Goal: Task Accomplishment & Management: Manage account settings

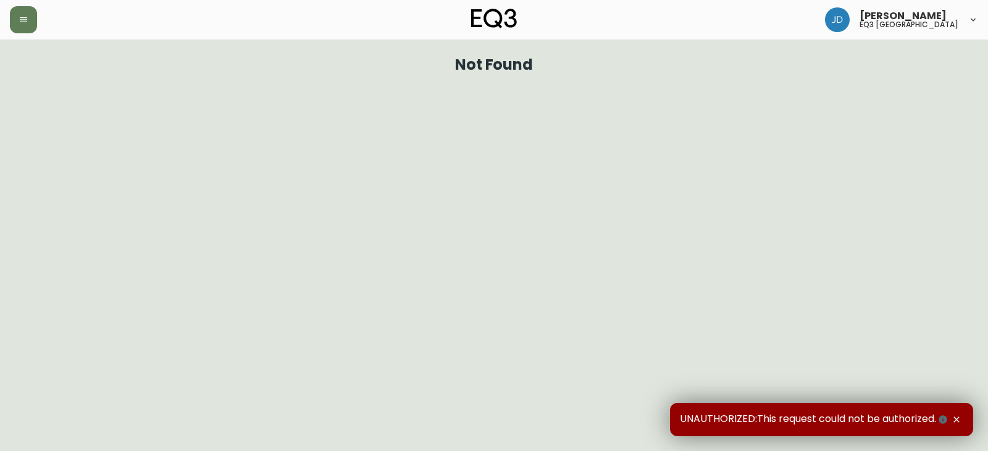
click at [488, 17] on img at bounding box center [494, 19] width 46 height 20
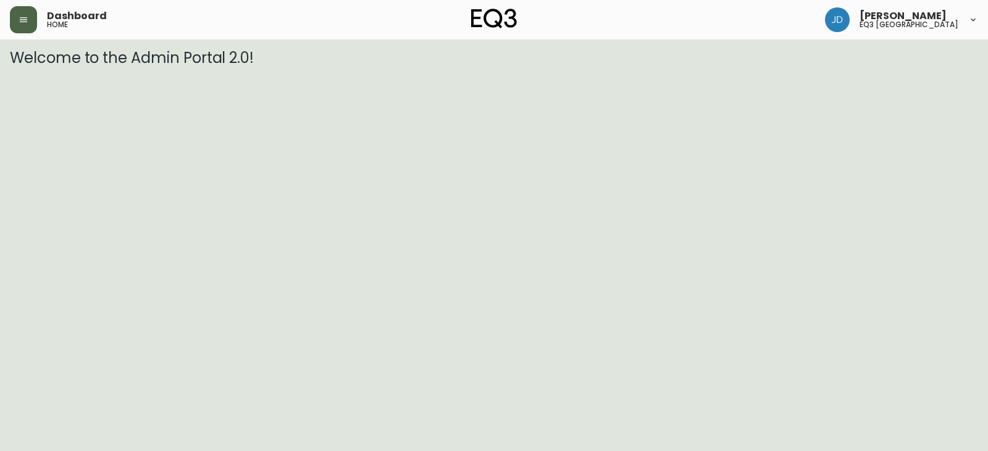
click at [19, 22] on icon "button" at bounding box center [24, 20] width 10 height 10
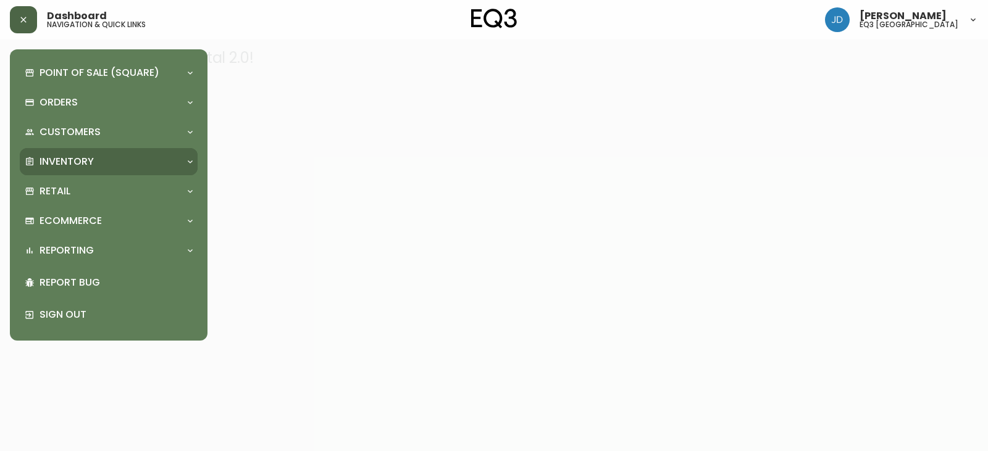
click at [61, 168] on p "Inventory" at bounding box center [67, 162] width 54 height 14
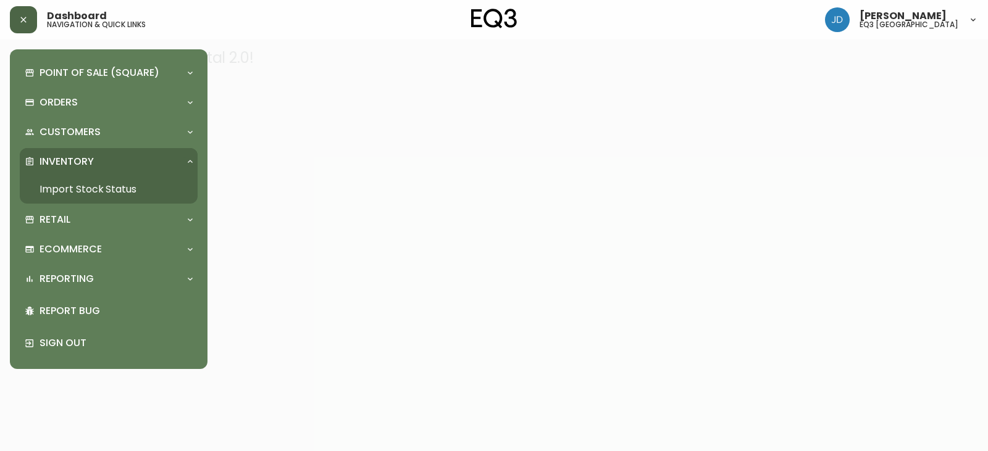
click at [64, 185] on link "Import Stock Status" at bounding box center [109, 189] width 178 height 28
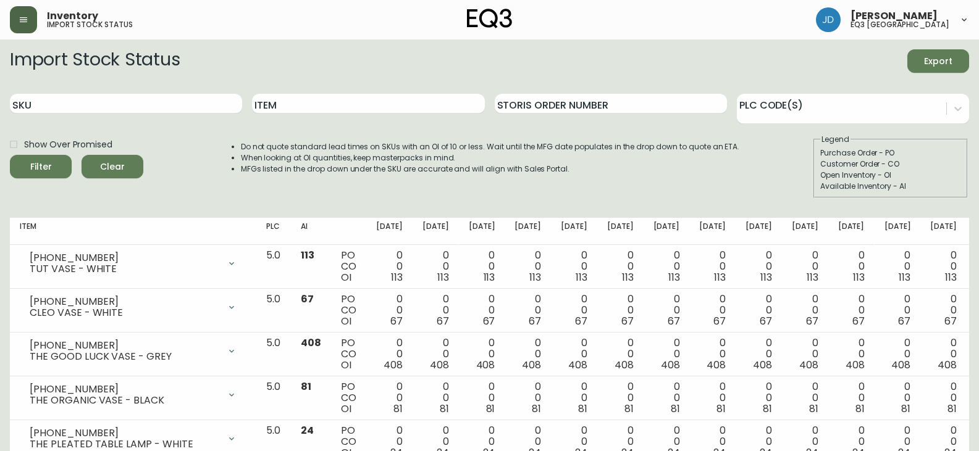
click at [65, 15] on span "Inventory" at bounding box center [72, 16] width 51 height 10
click at [19, 18] on icon "button" at bounding box center [24, 20] width 10 height 10
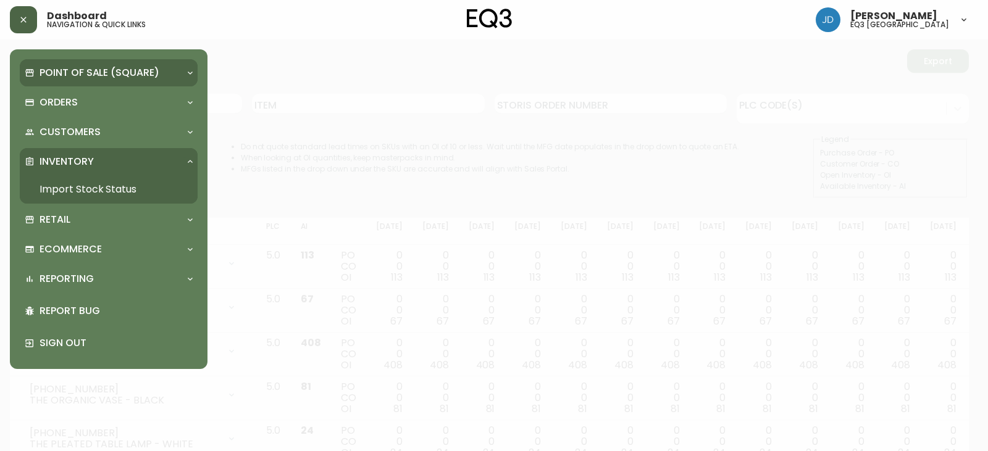
click at [57, 68] on p "Point of Sale (Square)" at bounding box center [100, 73] width 120 height 14
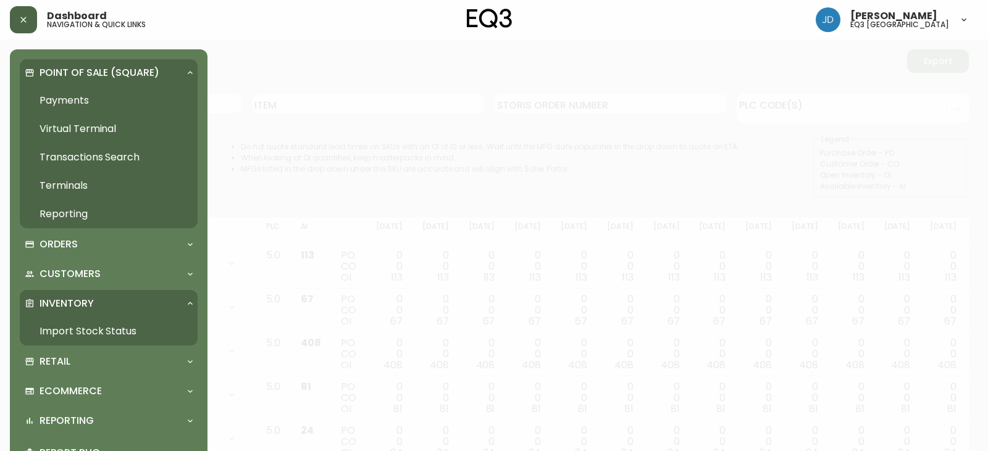
click at [83, 70] on p "Point of Sale (Square)" at bounding box center [100, 73] width 120 height 14
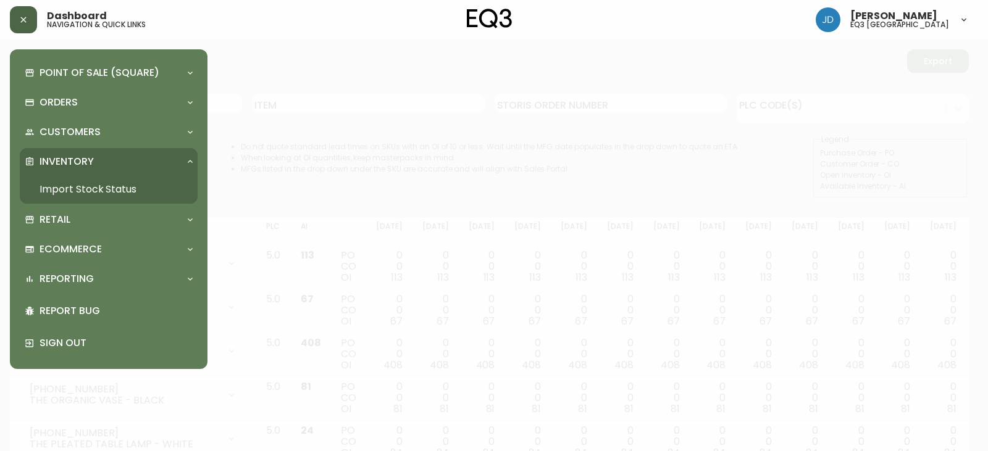
drag, startPoint x: 493, startPoint y: 17, endPoint x: 493, endPoint y: 23, distance: 6.8
click at [493, 20] on img at bounding box center [490, 19] width 46 height 20
click at [69, 161] on p "Inventory" at bounding box center [67, 162] width 54 height 14
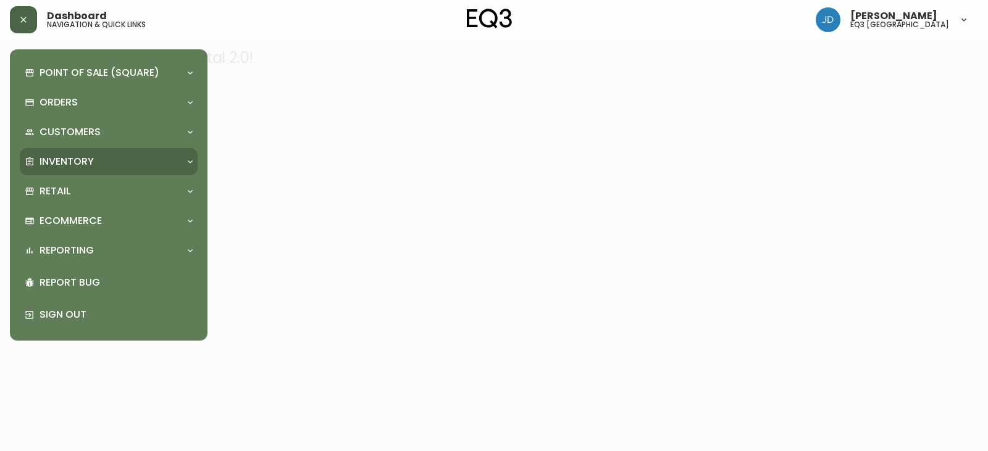
click at [50, 161] on p "Inventory" at bounding box center [67, 162] width 54 height 14
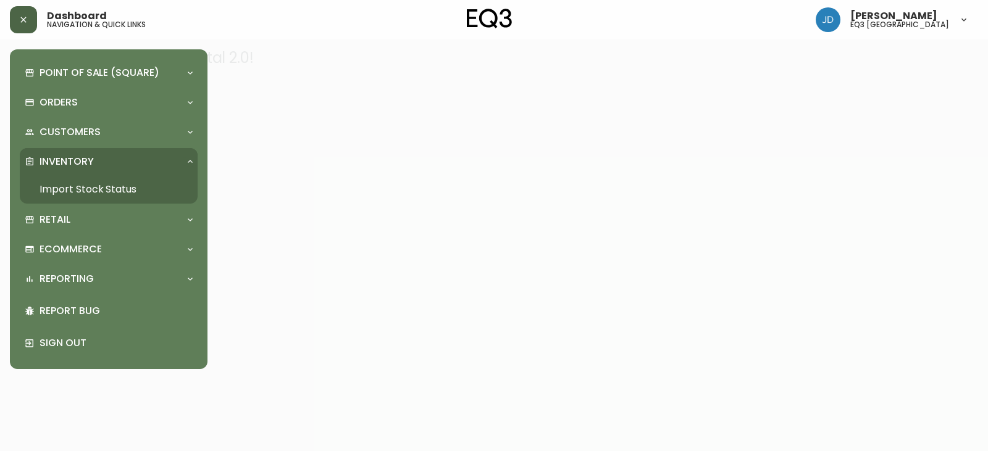
click at [65, 190] on link "Import Stock Status" at bounding box center [109, 189] width 178 height 28
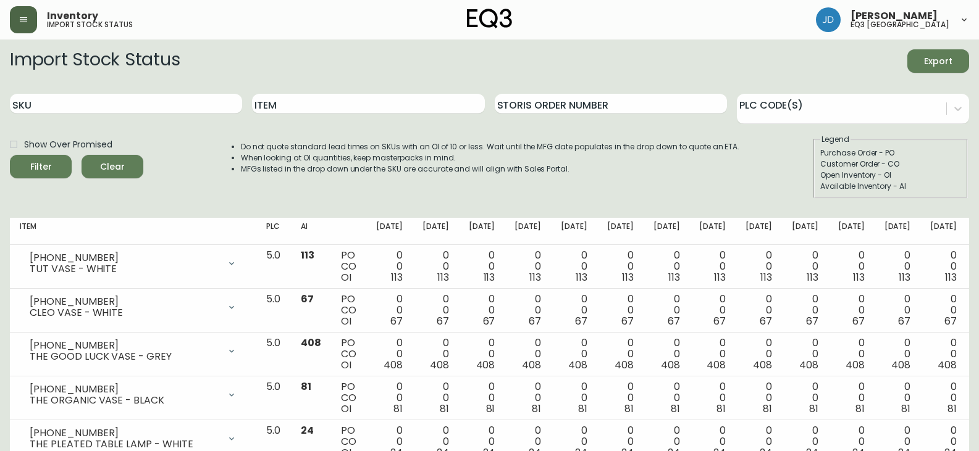
click at [964, 22] on icon at bounding box center [964, 20] width 10 height 10
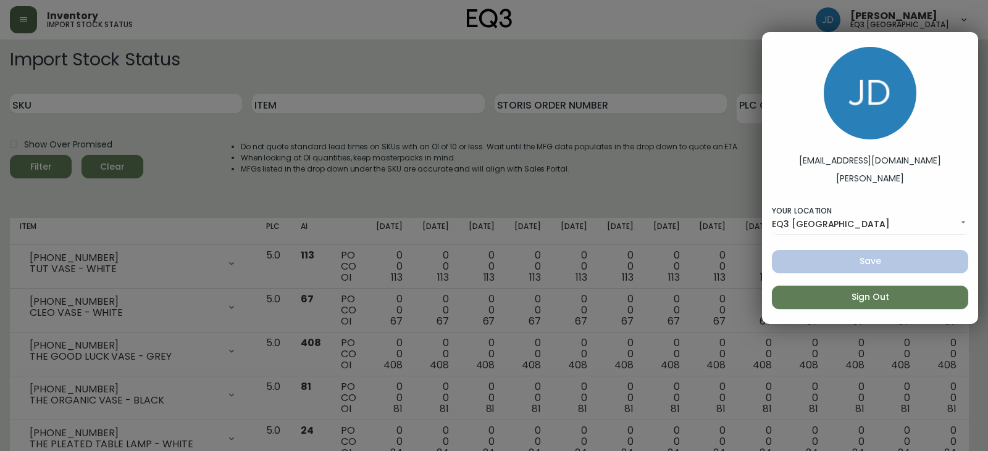
click at [949, 17] on div at bounding box center [494, 225] width 988 height 451
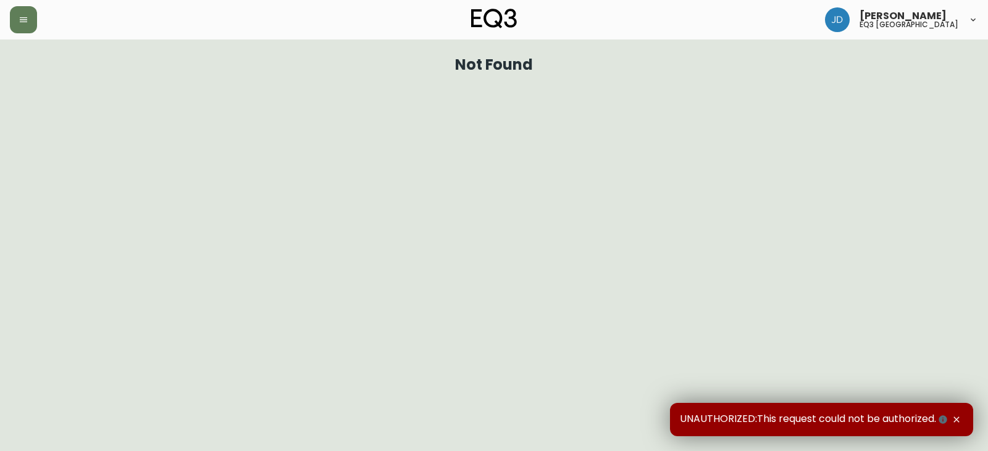
click at [945, 18] on span "[PERSON_NAME]" at bounding box center [902, 16] width 87 height 10
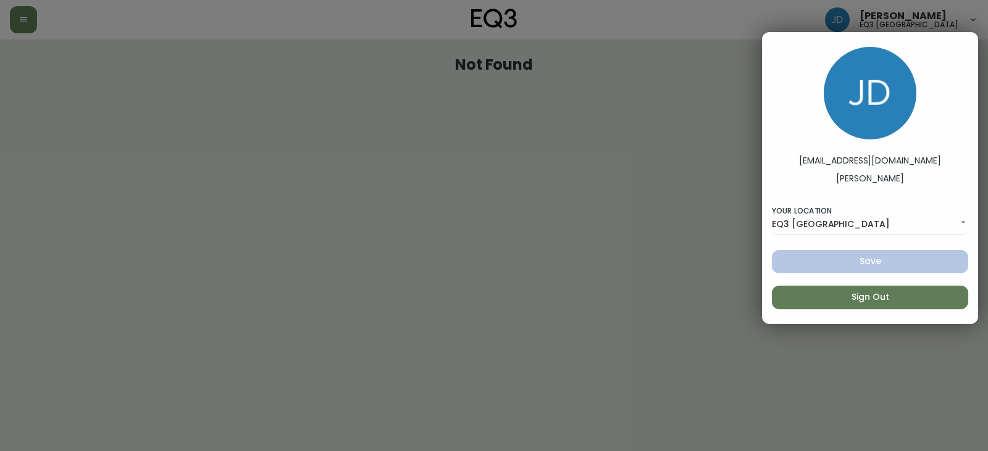
click at [886, 296] on span "Sign Out" at bounding box center [870, 297] width 177 height 15
